Goal: Information Seeking & Learning: Learn about a topic

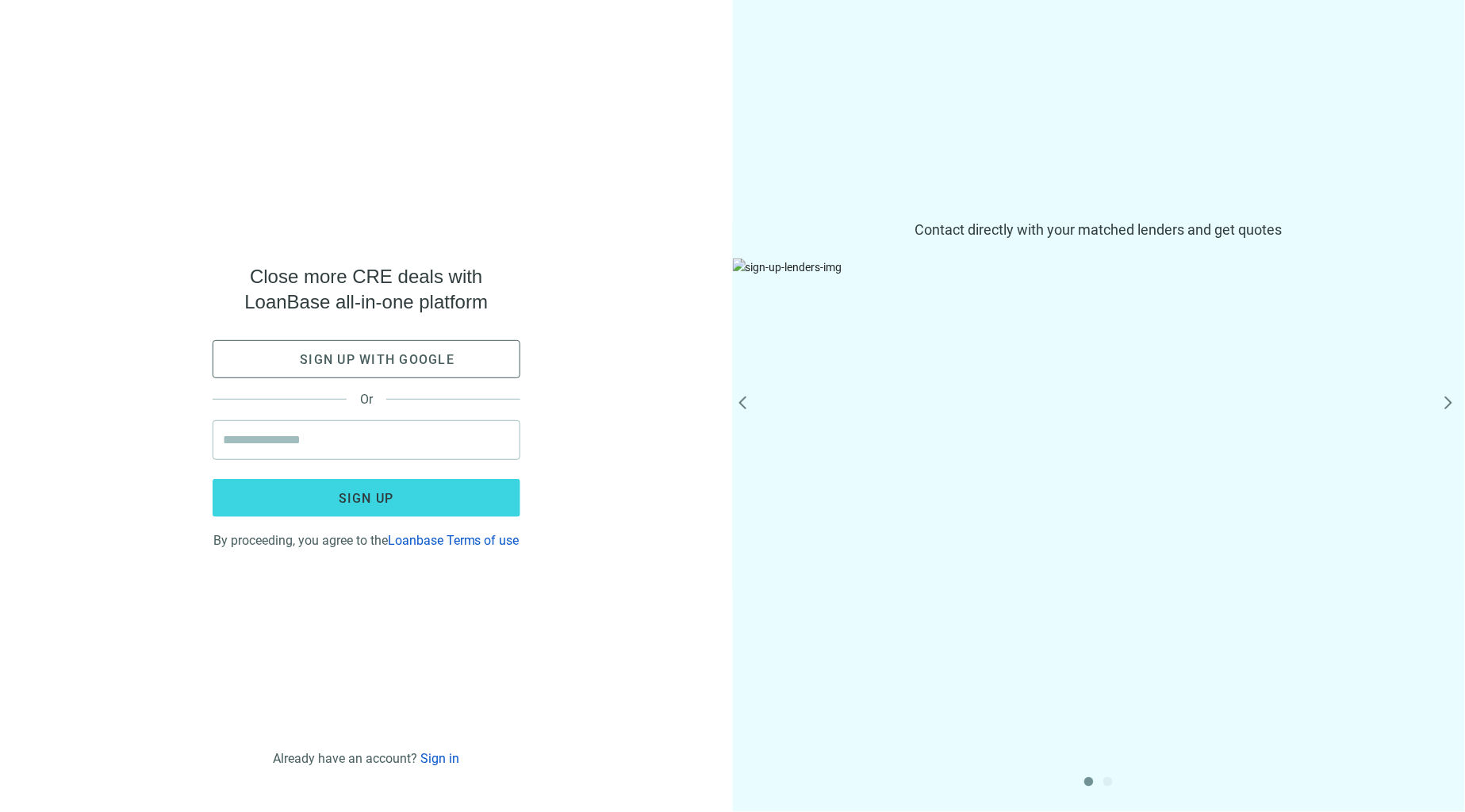
click at [1444, 405] on button "next" at bounding box center [1449, 406] width 19 height 19
click at [742, 405] on button "prev" at bounding box center [749, 406] width 19 height 19
click at [1452, 403] on button "next" at bounding box center [1449, 406] width 19 height 19
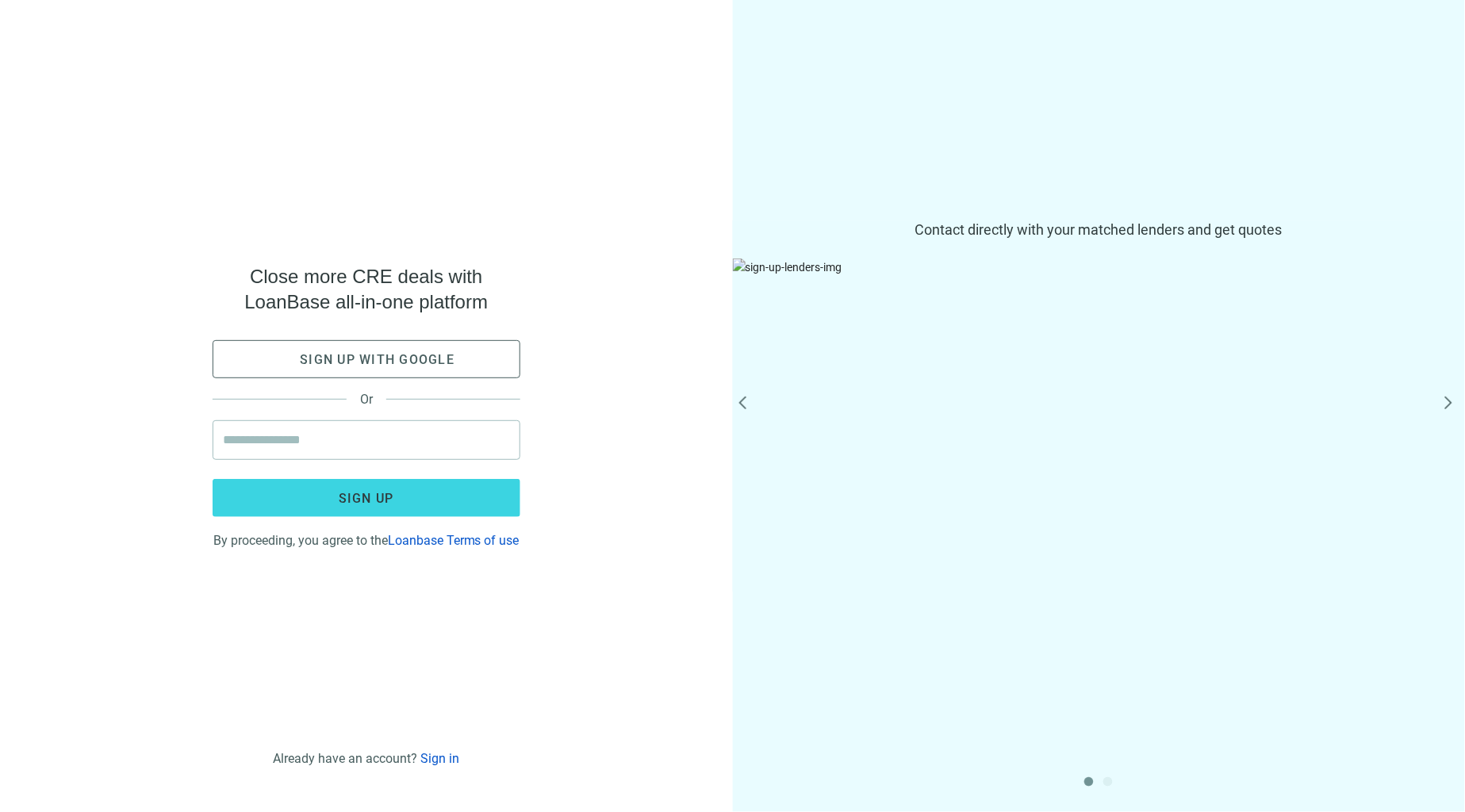
click at [1451, 403] on button "next" at bounding box center [1449, 406] width 19 height 19
click at [1450, 403] on button "next" at bounding box center [1449, 406] width 19 height 19
click at [1446, 402] on button "next" at bounding box center [1449, 406] width 19 height 19
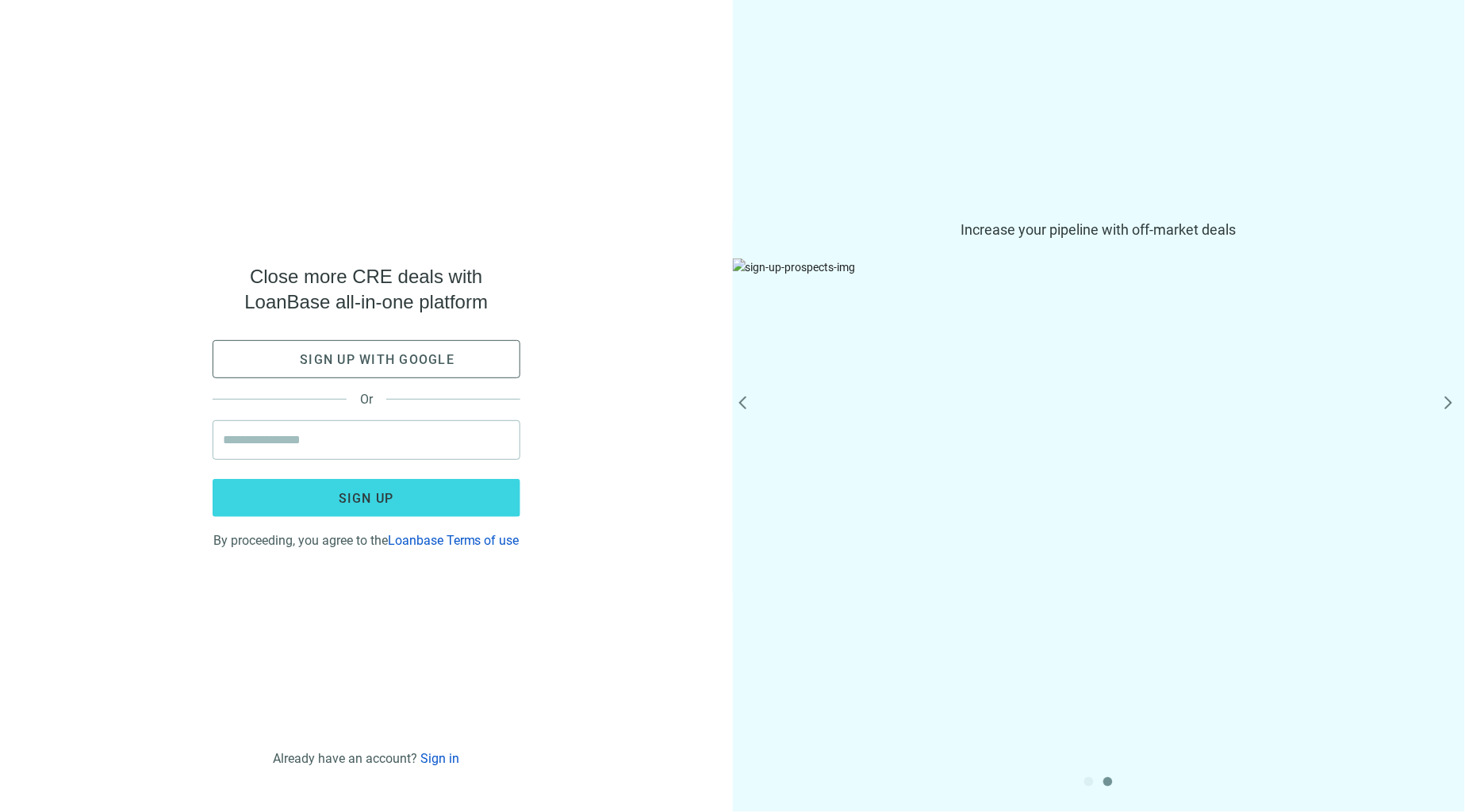
click at [1446, 402] on button "next" at bounding box center [1449, 406] width 19 height 19
click at [1453, 405] on button "next" at bounding box center [1449, 406] width 19 height 19
